Goal: Task Accomplishment & Management: Manage account settings

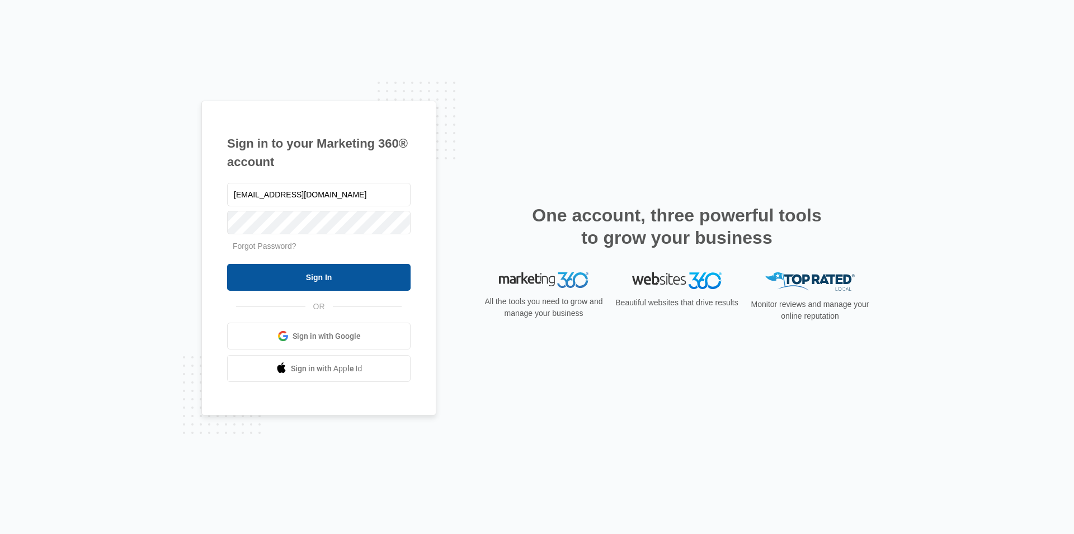
type input "[EMAIL_ADDRESS][DOMAIN_NAME]"
click at [314, 279] on input "Sign In" at bounding box center [319, 277] width 184 height 27
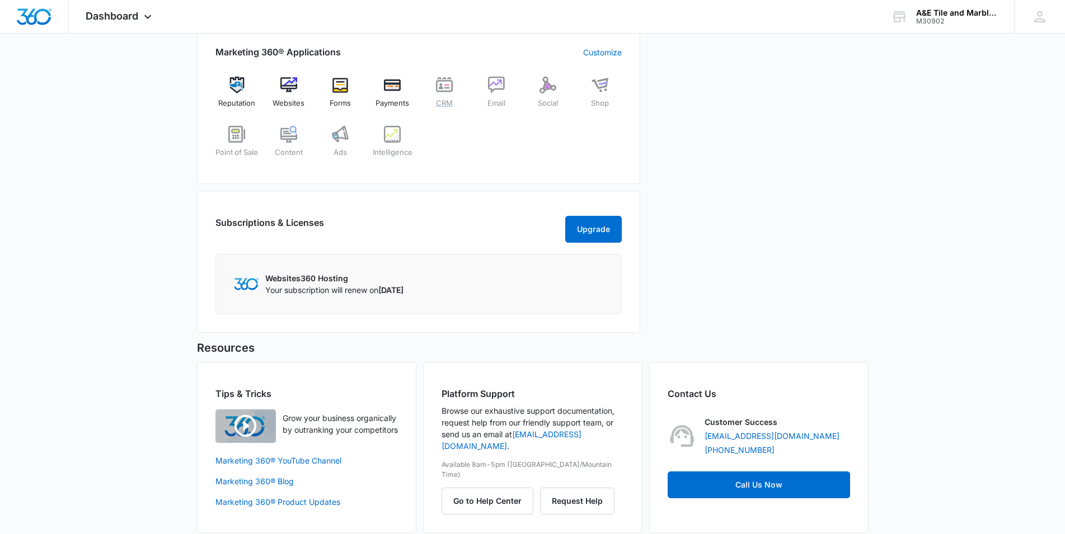
scroll to position [472, 0]
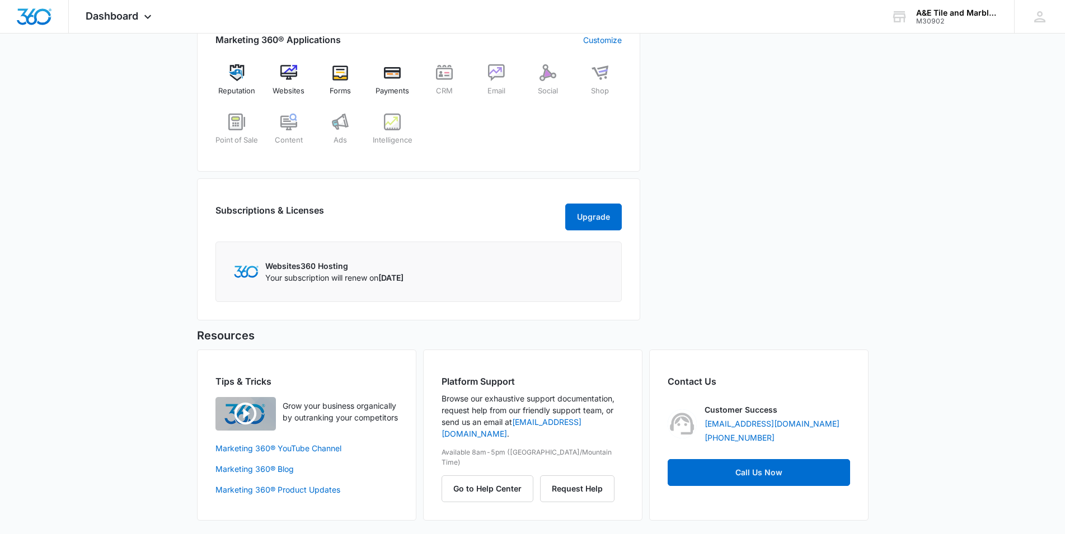
click at [923, 326] on div "Today is Friday, September 5th Good evening, Patty! Contacts You have 245 conta…" at bounding box center [532, 60] width 1065 height 947
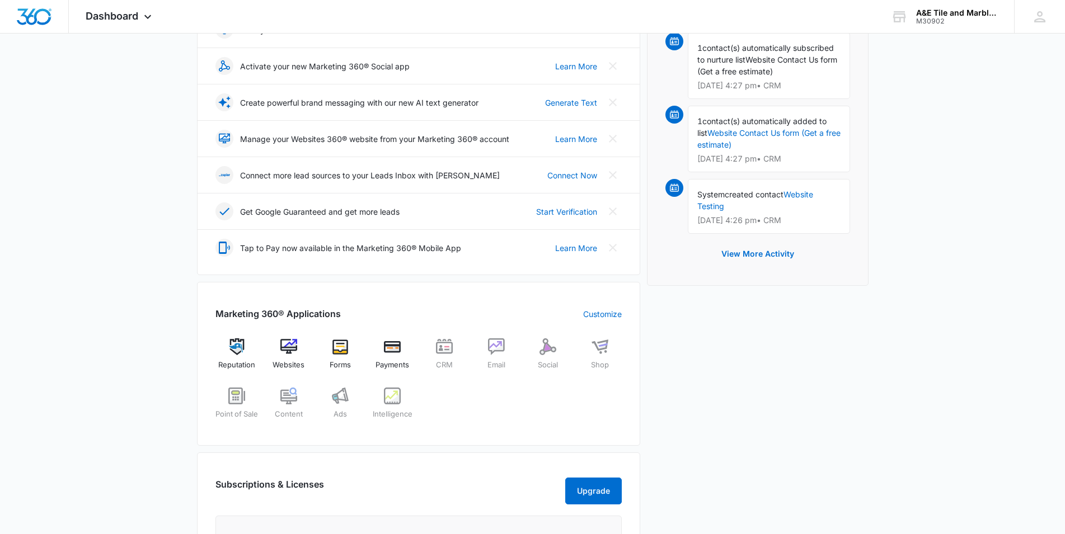
scroll to position [15, 0]
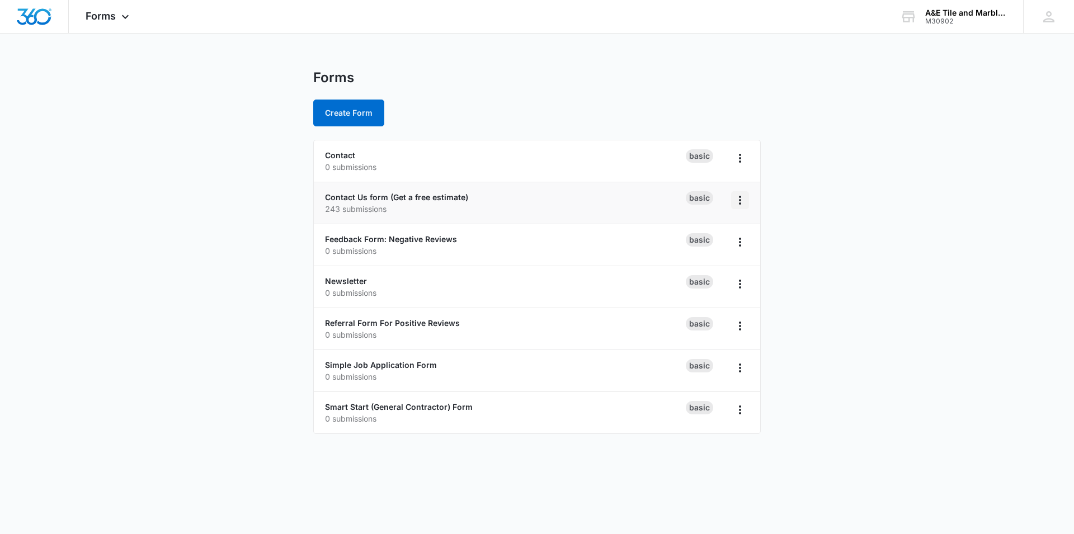
click at [743, 199] on icon "Overflow Menu" at bounding box center [739, 200] width 13 height 13
click at [400, 197] on link "Contact Us form (Get a free estimate)" at bounding box center [396, 197] width 143 height 10
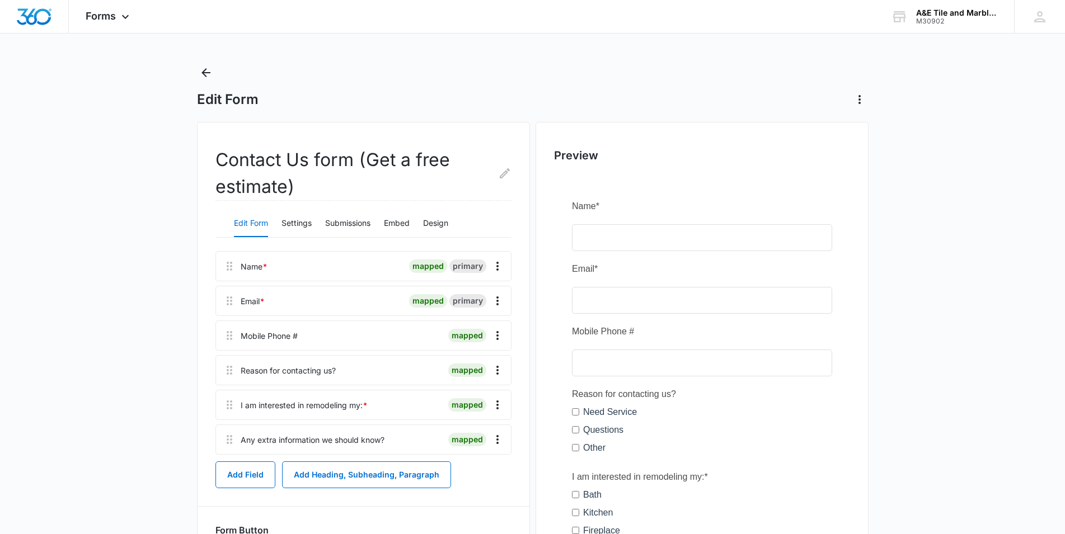
scroll to position [3, 0]
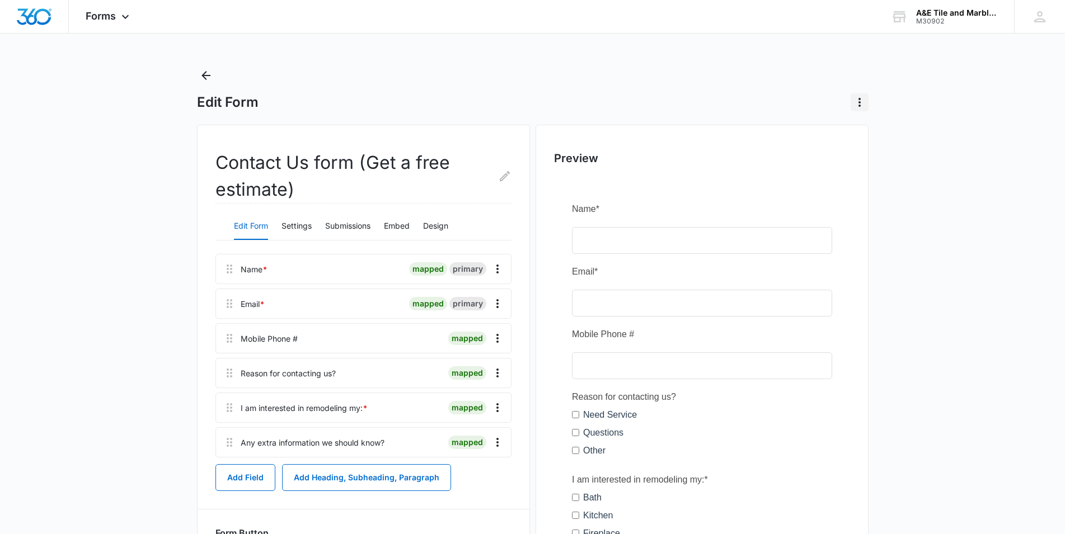
click at [865, 108] on icon "Actions" at bounding box center [859, 102] width 13 height 13
click at [963, 110] on main "Edit Form Delete Form Contact Us form (Get a free estimate) Edit Form Settings …" at bounding box center [532, 443] width 1065 height 753
click at [116, 221] on main "Edit Form Contact Us form (Get a free estimate) Edit Form Settings Submissions …" at bounding box center [532, 443] width 1065 height 753
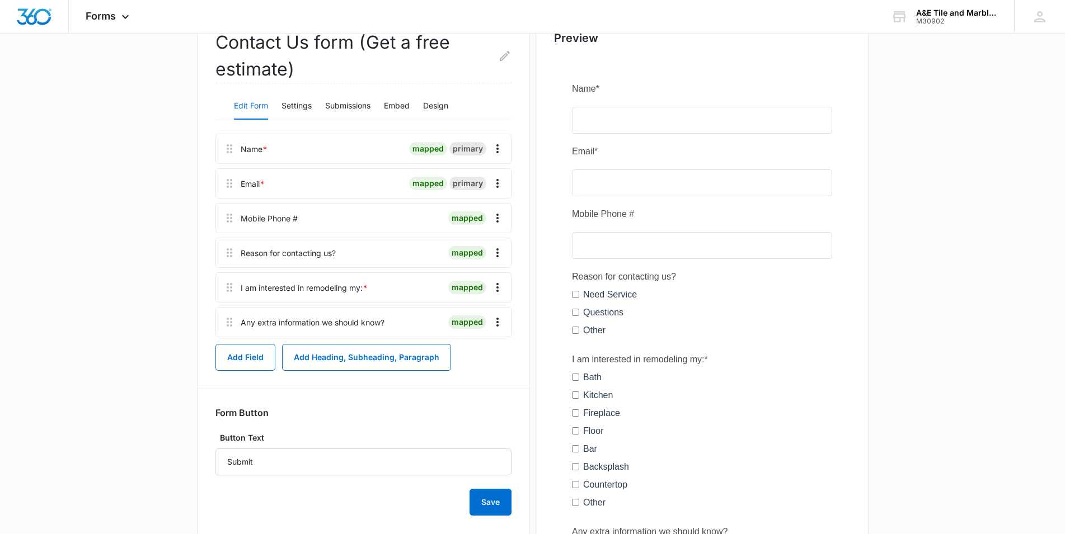
scroll to position [117, 0]
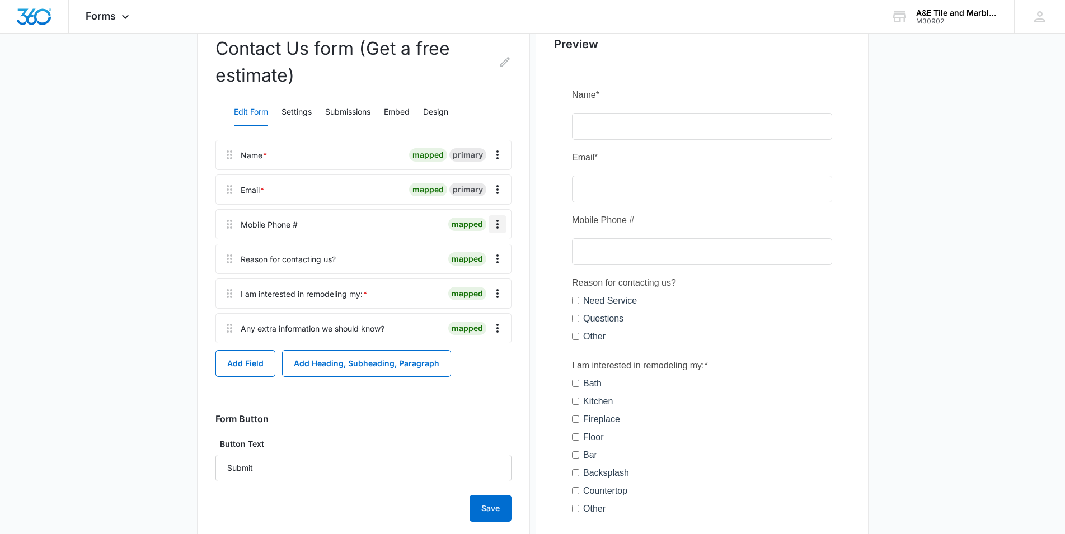
click at [492, 229] on icon "Overflow Menu" at bounding box center [497, 224] width 13 height 13
click at [121, 222] on main "Edit Form Contact Us form (Get a free estimate) Edit Form Settings Submissions …" at bounding box center [532, 328] width 1065 height 753
